Goal: Task Accomplishment & Management: Manage account settings

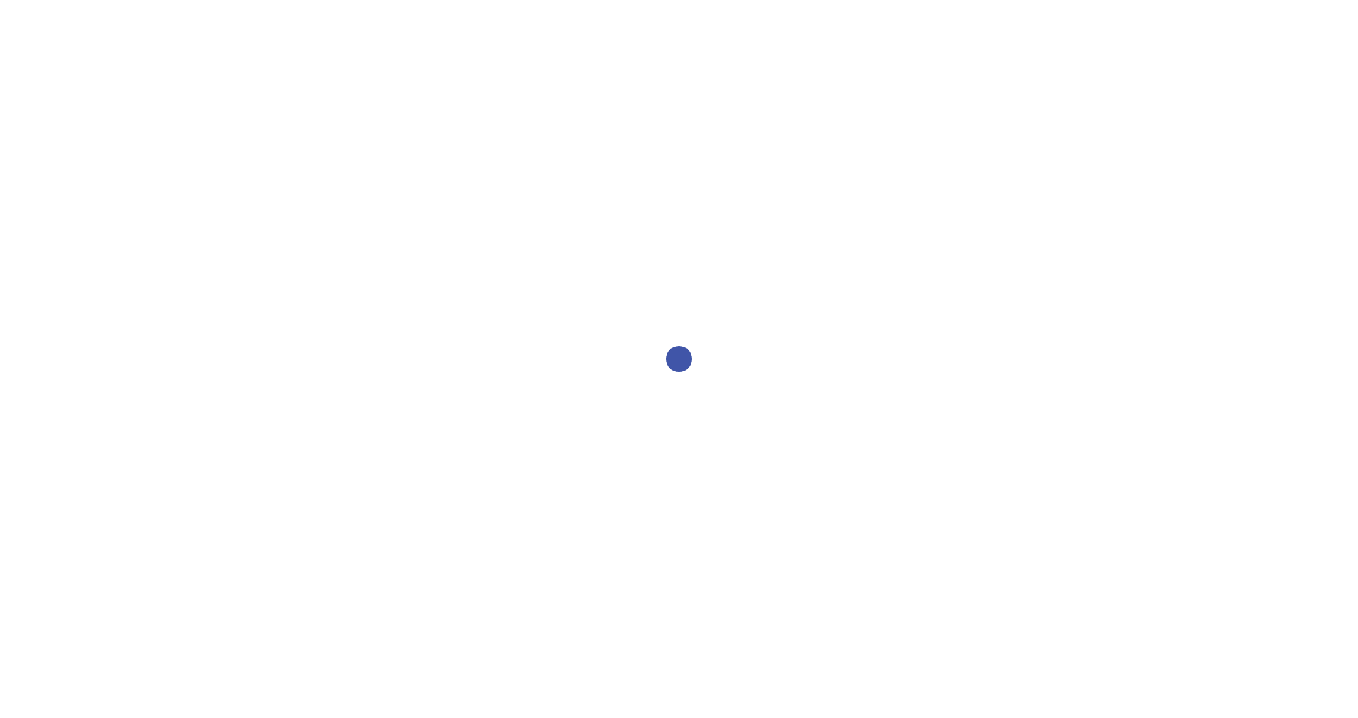
select select "2bed604d-1099-4043-b1bc-2365e8740244"
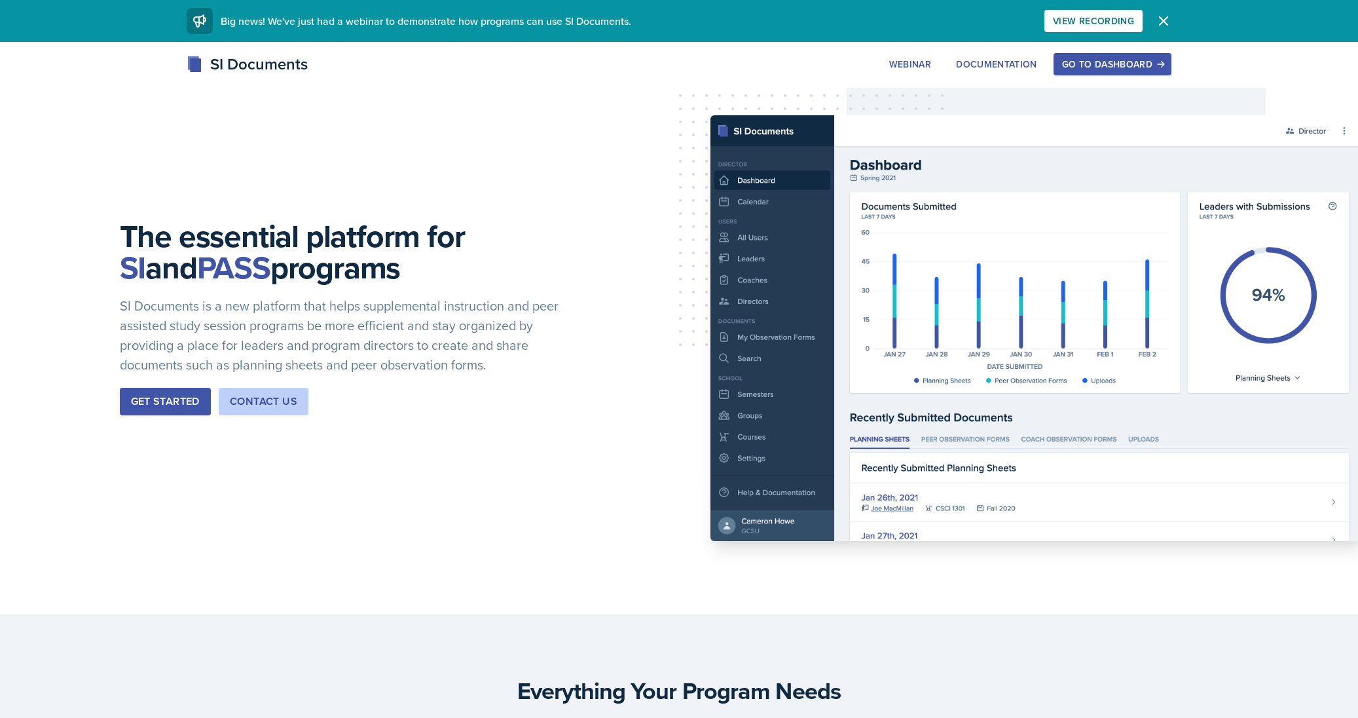
click at [1119, 64] on div "Go to Dashboard" at bounding box center [1112, 64] width 101 height 10
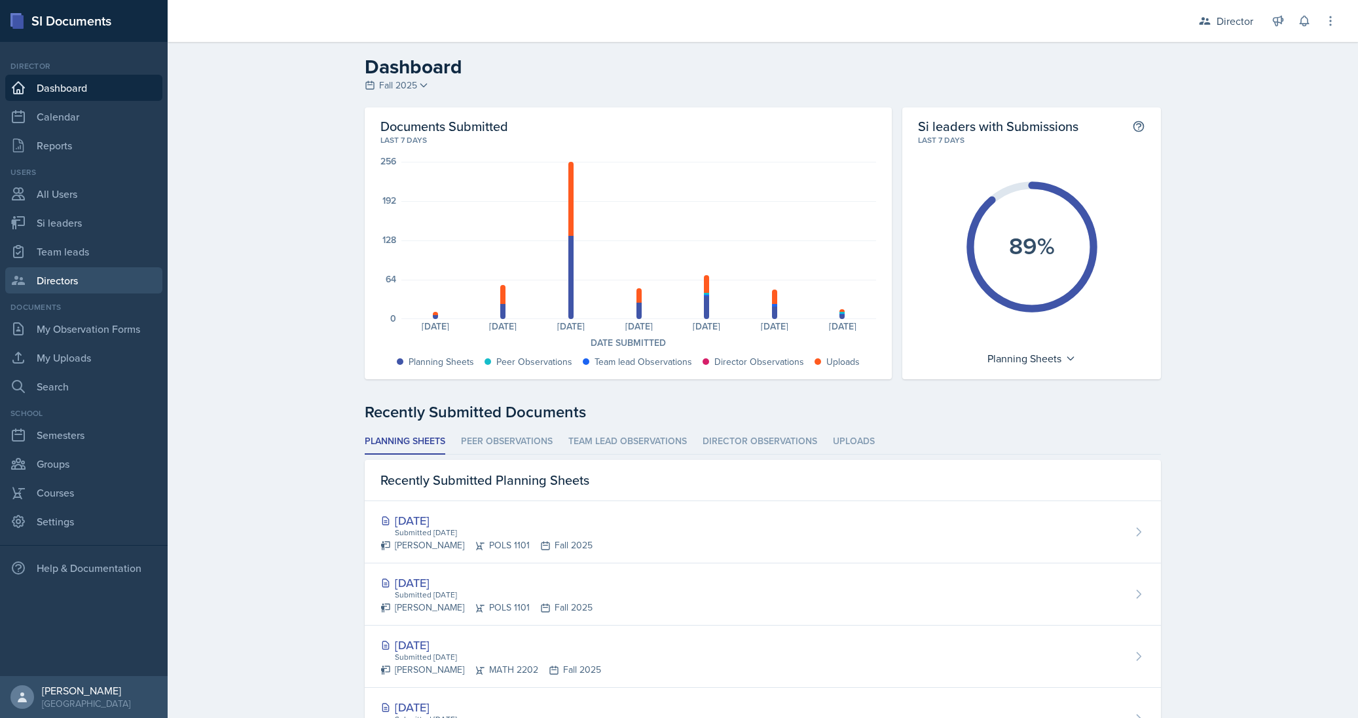
click at [68, 276] on link "Directors" at bounding box center [83, 280] width 157 height 26
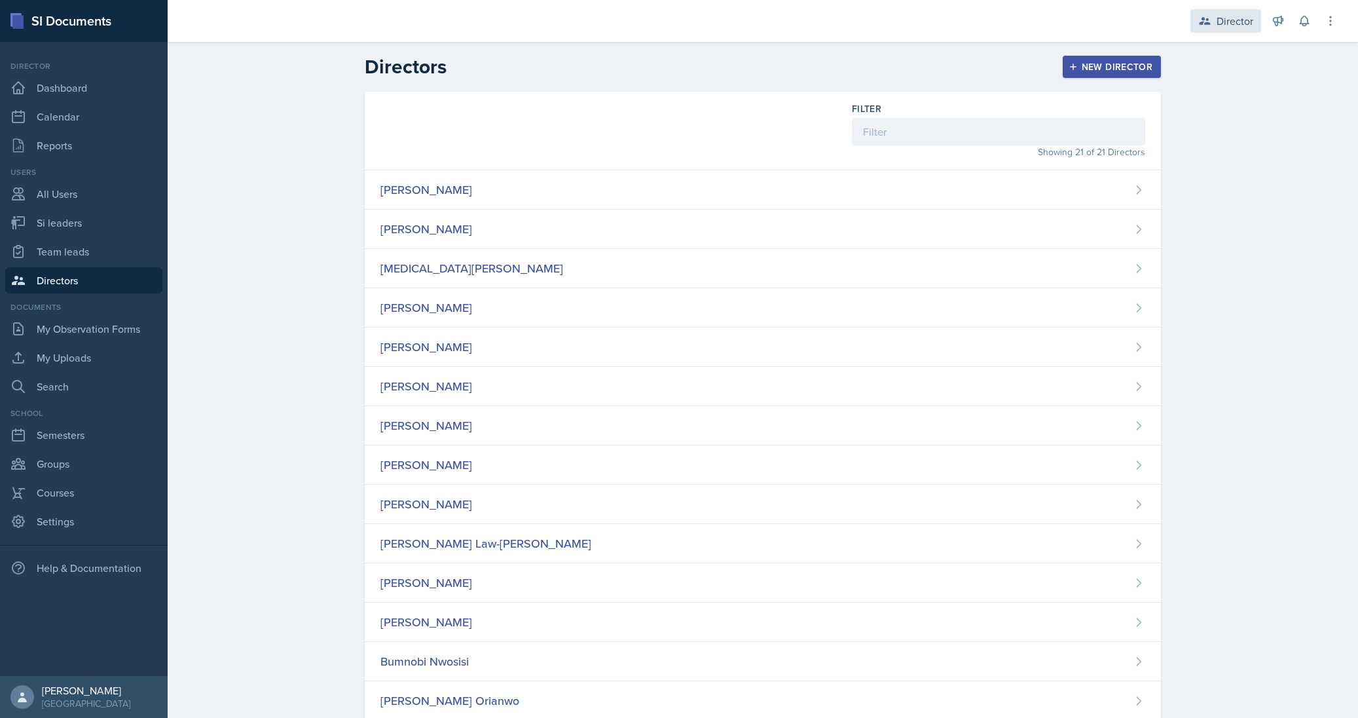
click at [1233, 22] on div "Director" at bounding box center [1234, 21] width 37 height 16
click at [1330, 20] on icon at bounding box center [1330, 20] width 1 height 9
click at [955, 46] on header "Directors New Director" at bounding box center [763, 67] width 1190 height 50
click at [65, 147] on link "Reports" at bounding box center [83, 145] width 157 height 26
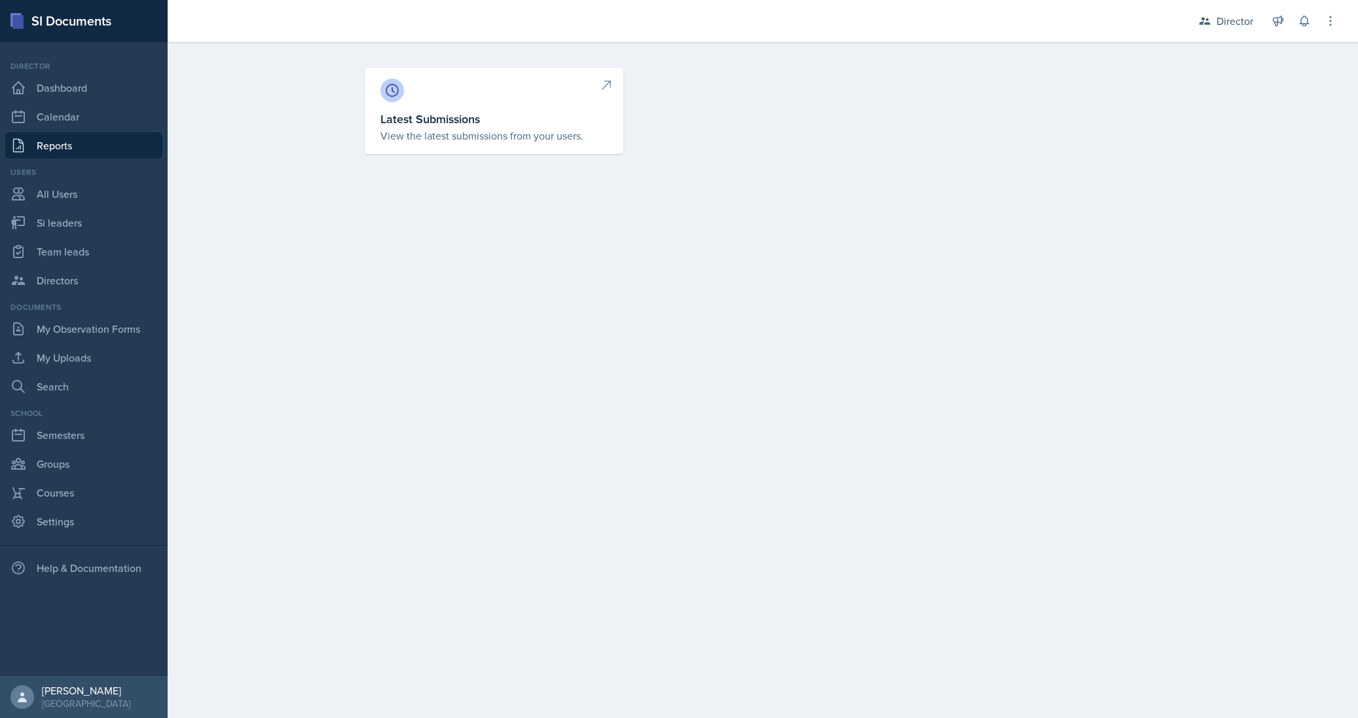
click at [511, 130] on p "View the latest submissions from your users." at bounding box center [493, 136] width 227 height 16
select select "1"
